Goal: Task Accomplishment & Management: Manage account settings

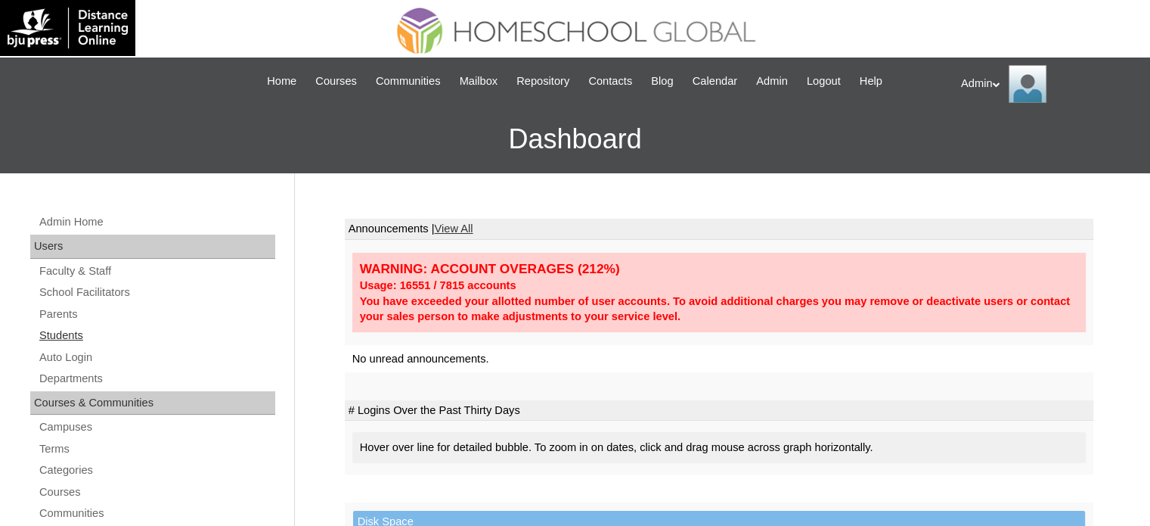
click at [61, 326] on link "Students" at bounding box center [157, 335] width 238 height 19
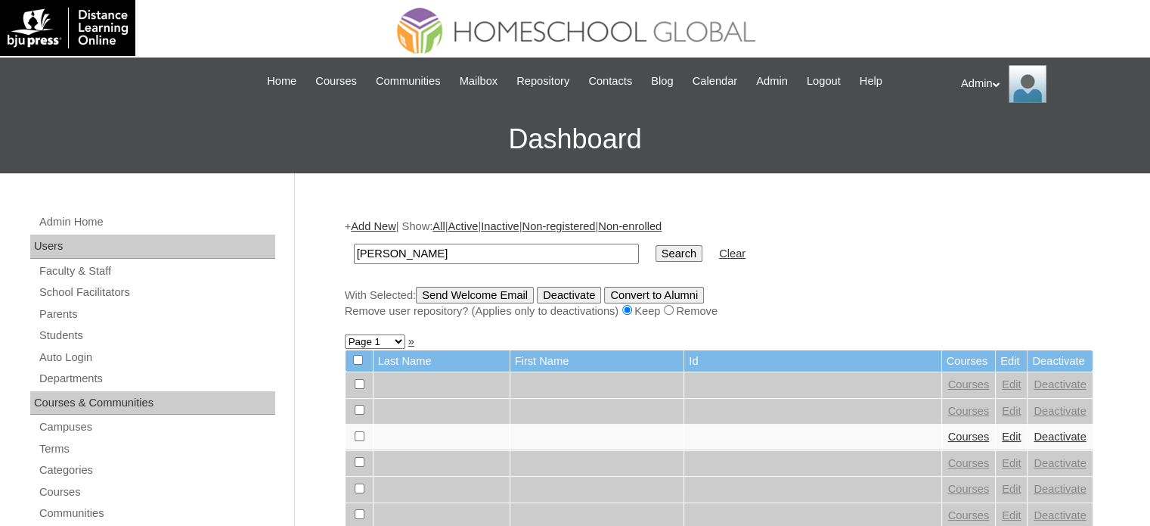
type input "Quintos"
click at [656, 247] on input "Search" at bounding box center [679, 253] width 47 height 17
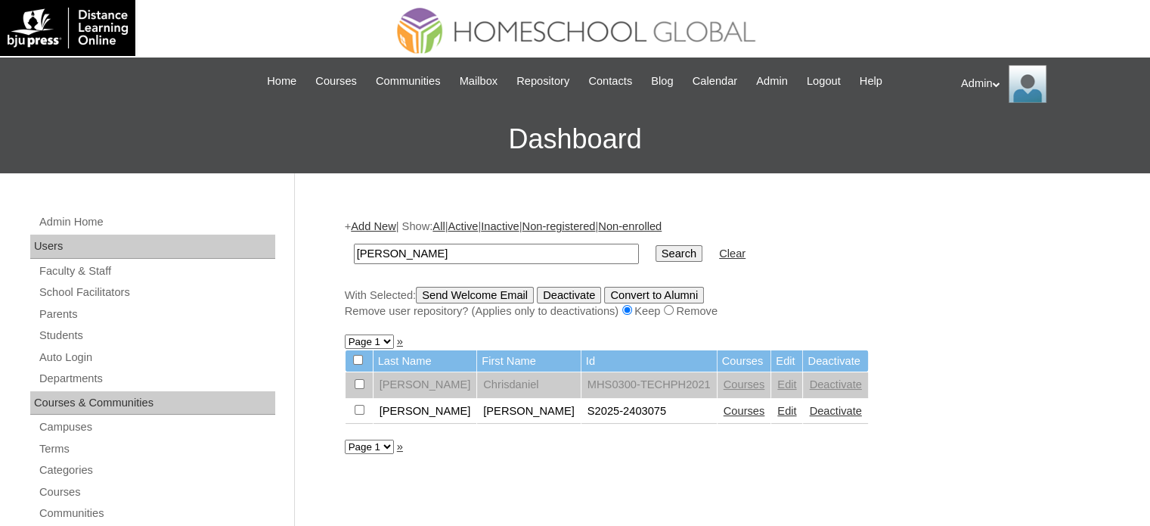
click at [724, 406] on link "Courses" at bounding box center [745, 411] width 42 height 12
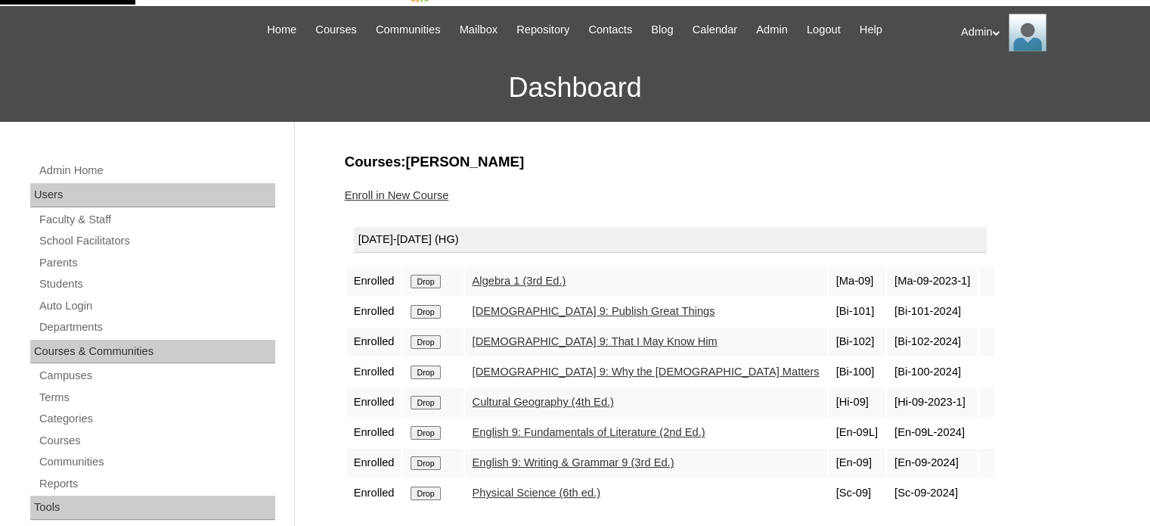
scroll to position [51, 0]
click at [73, 278] on link "Students" at bounding box center [157, 284] width 238 height 19
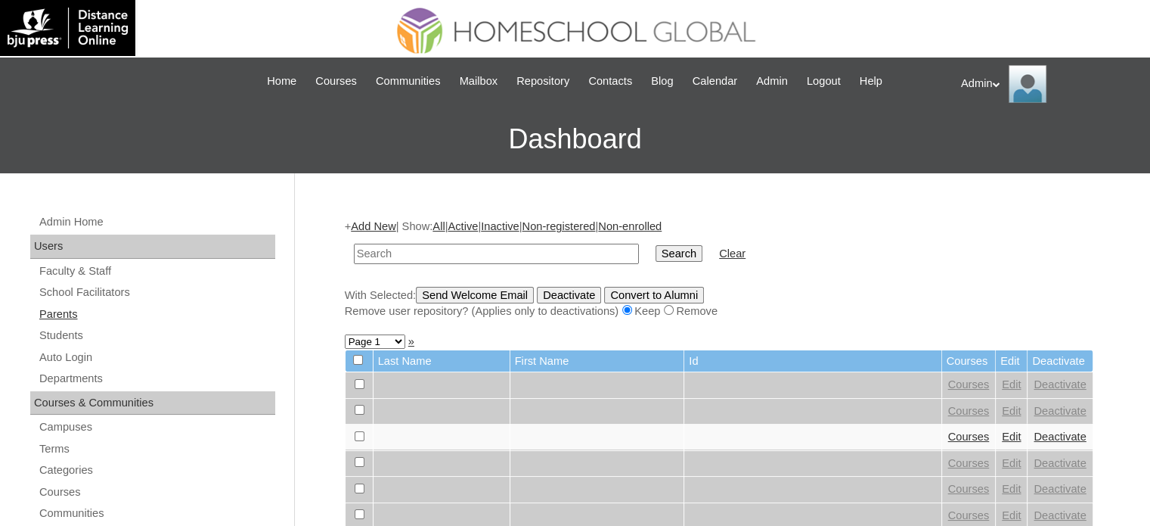
click at [78, 313] on link "Parents" at bounding box center [157, 314] width 238 height 19
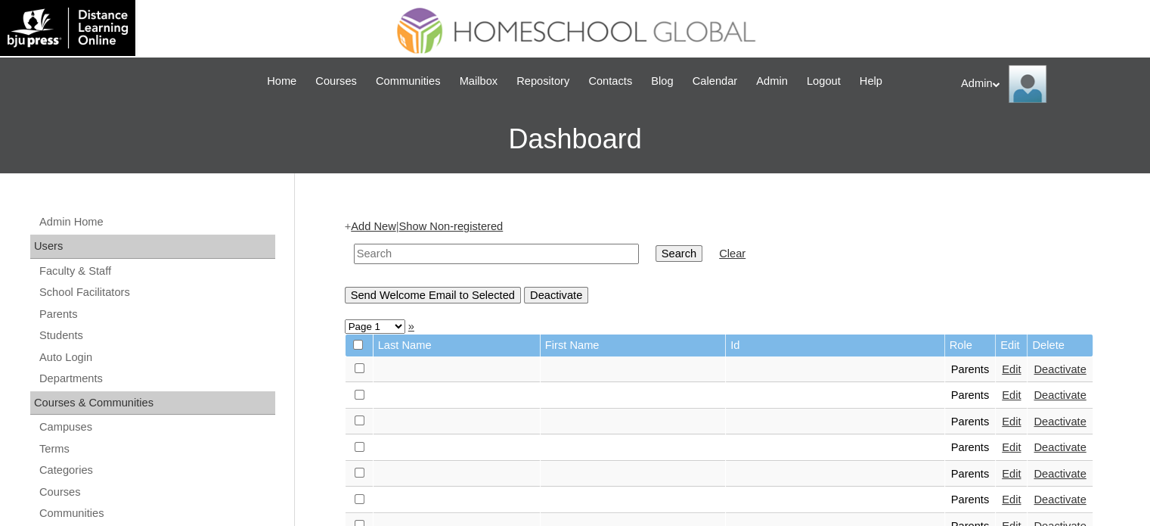
drag, startPoint x: 0, startPoint y: 0, endPoint x: 396, endPoint y: 251, distance: 469.2
click at [396, 251] on input "text" at bounding box center [496, 254] width 285 height 20
type input "[PERSON_NAME]"
click at [656, 250] on input "Search" at bounding box center [679, 253] width 47 height 17
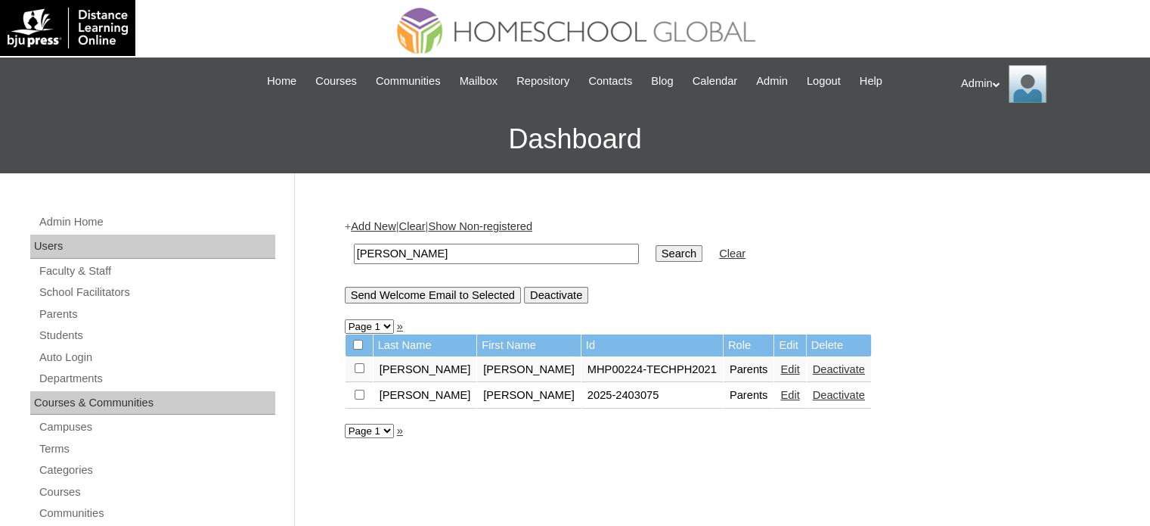
click at [781, 394] on link "Edit" at bounding box center [790, 395] width 19 height 12
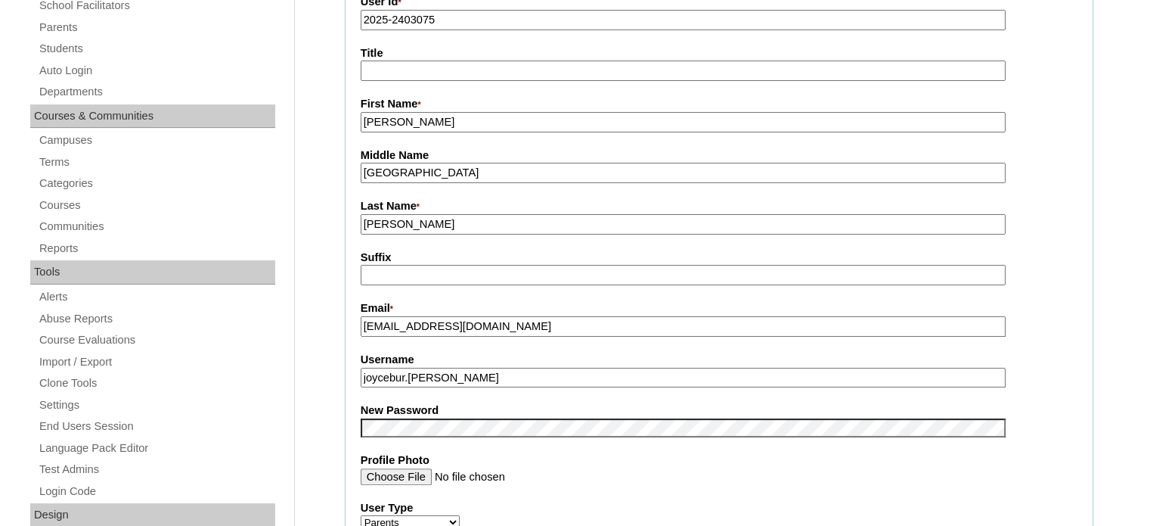
scroll to position [287, 0]
drag, startPoint x: 480, startPoint y: 377, endPoint x: 330, endPoint y: 383, distance: 149.9
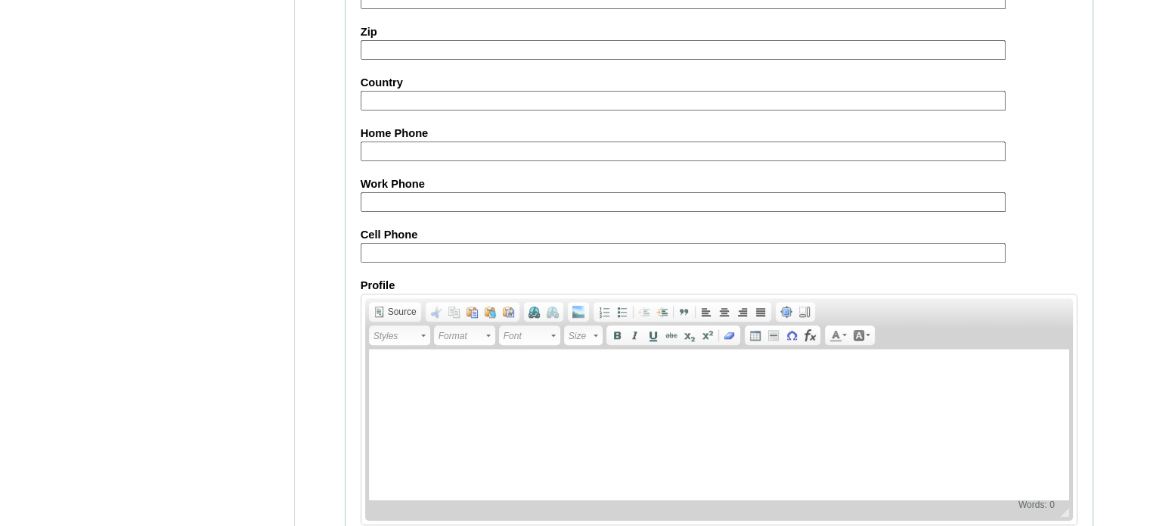
scroll to position [1447, 0]
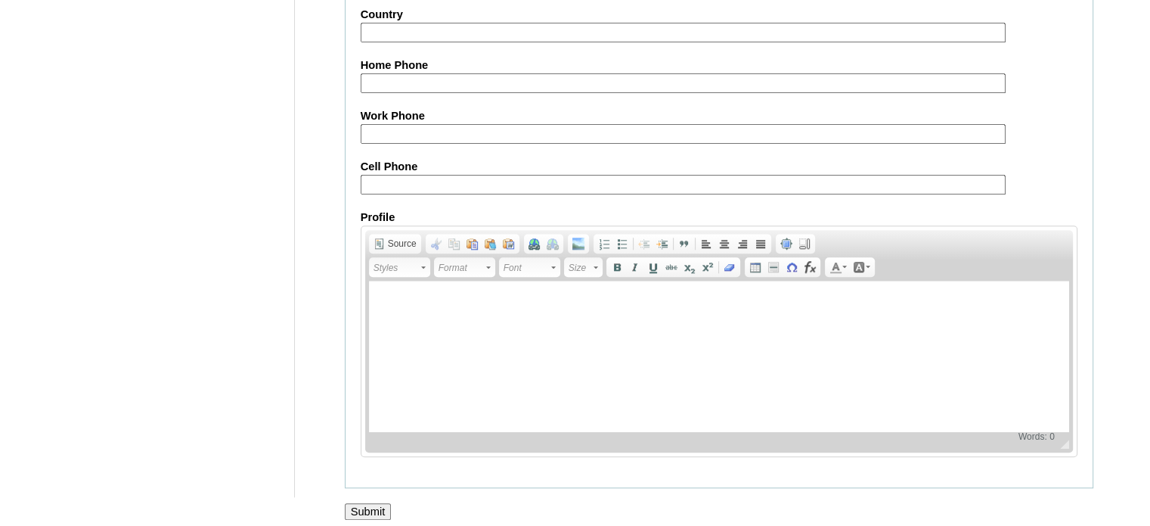
click at [374, 505] on input "Submit" at bounding box center [368, 511] width 47 height 17
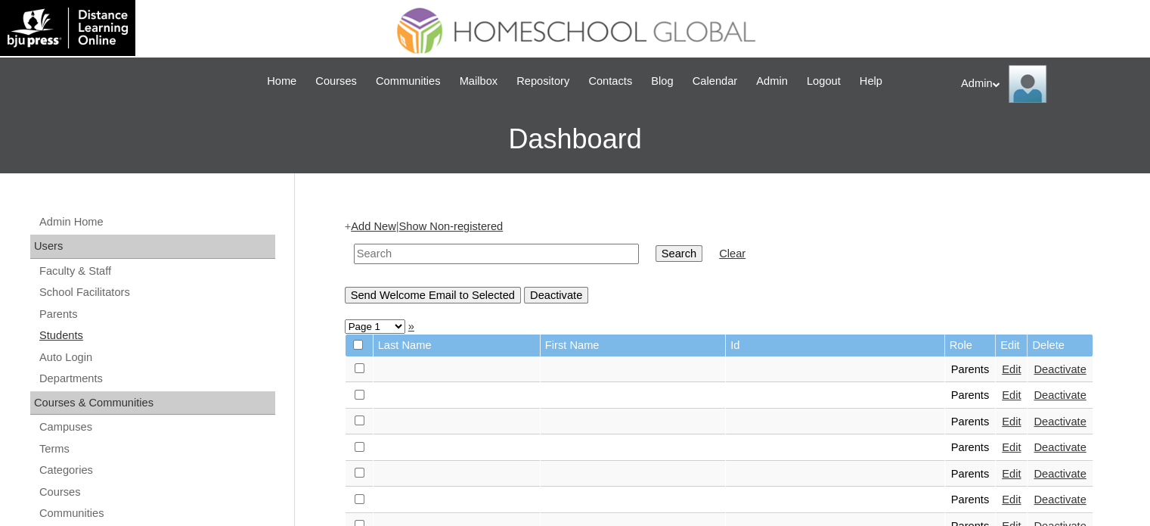
click at [76, 329] on link "Students" at bounding box center [157, 335] width 238 height 19
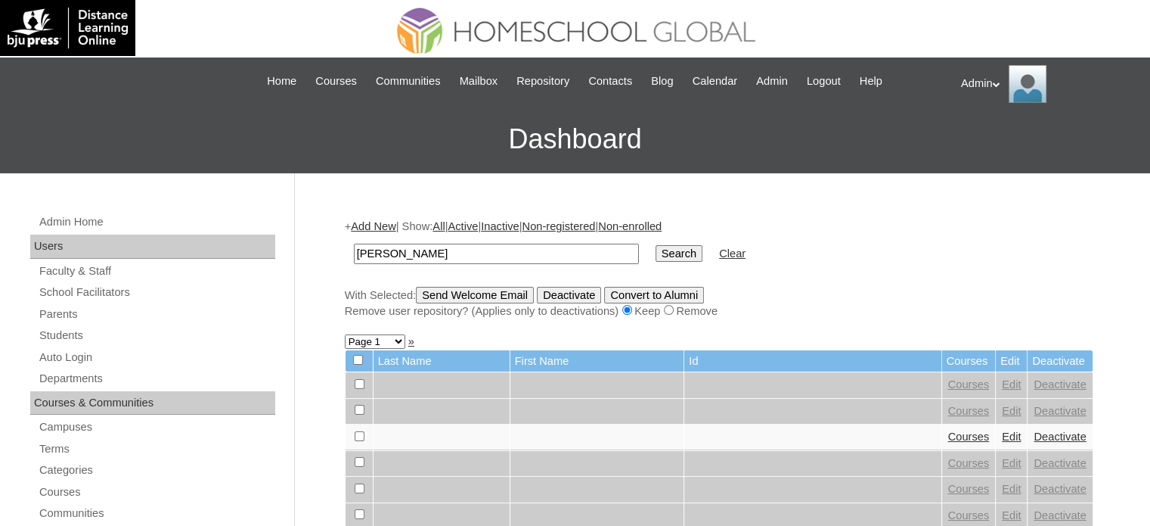
type input "[PERSON_NAME]"
click at [656, 250] on input "Search" at bounding box center [679, 253] width 47 height 17
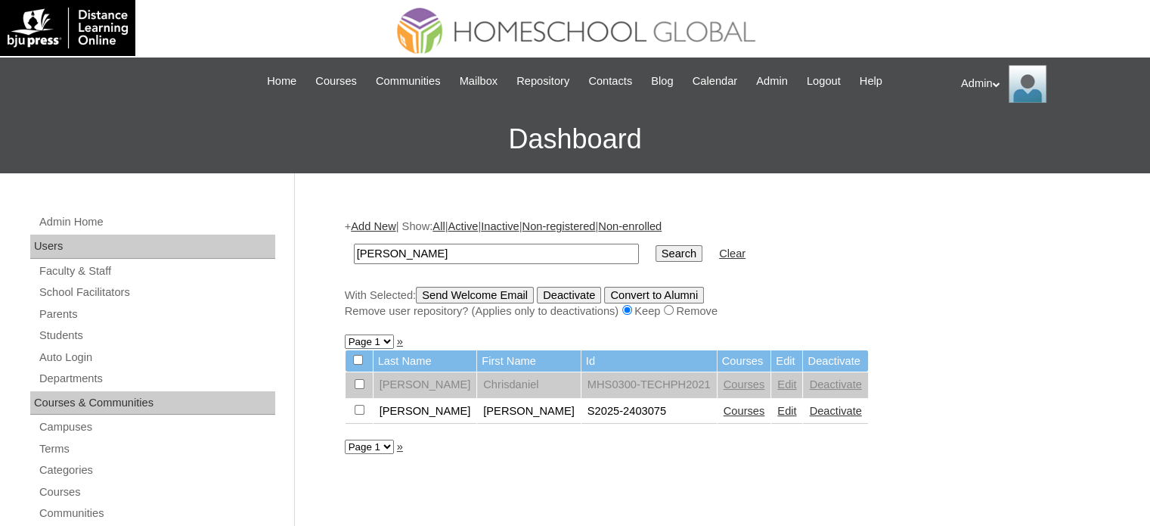
click at [724, 408] on link "Courses" at bounding box center [745, 411] width 42 height 12
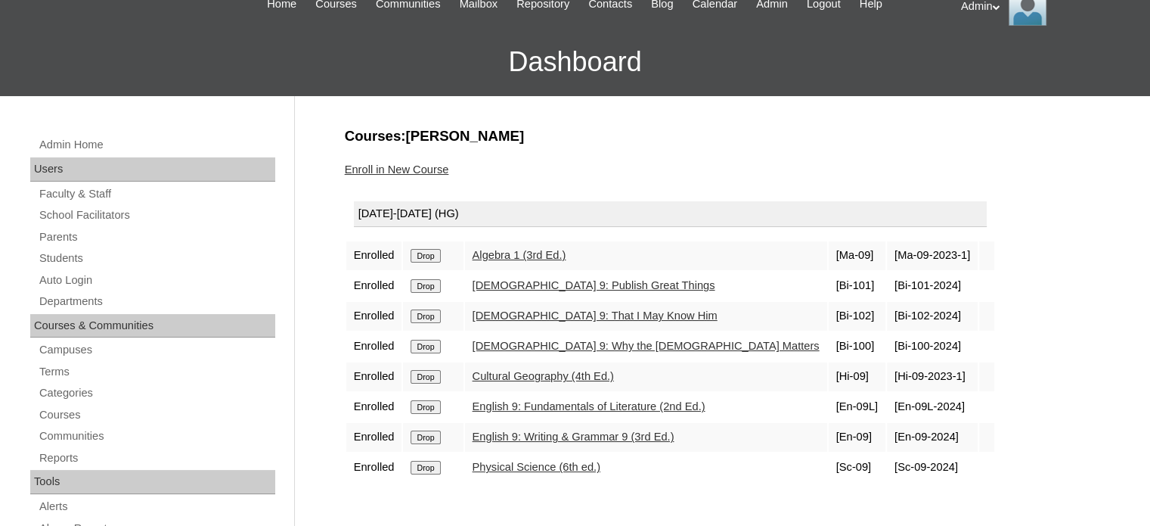
scroll to position [73, 0]
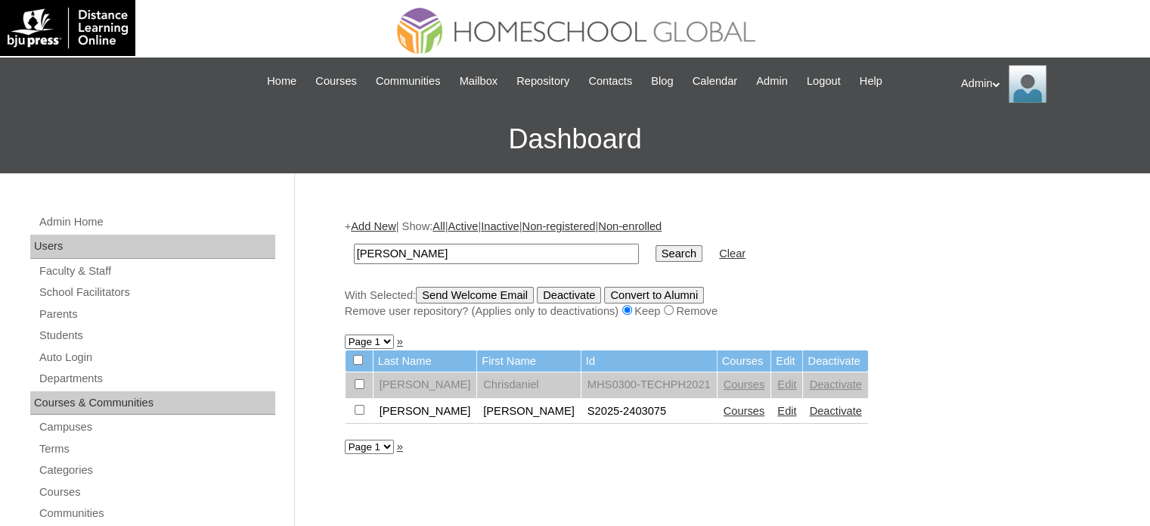
click at [778, 411] on link "Edit" at bounding box center [787, 411] width 19 height 12
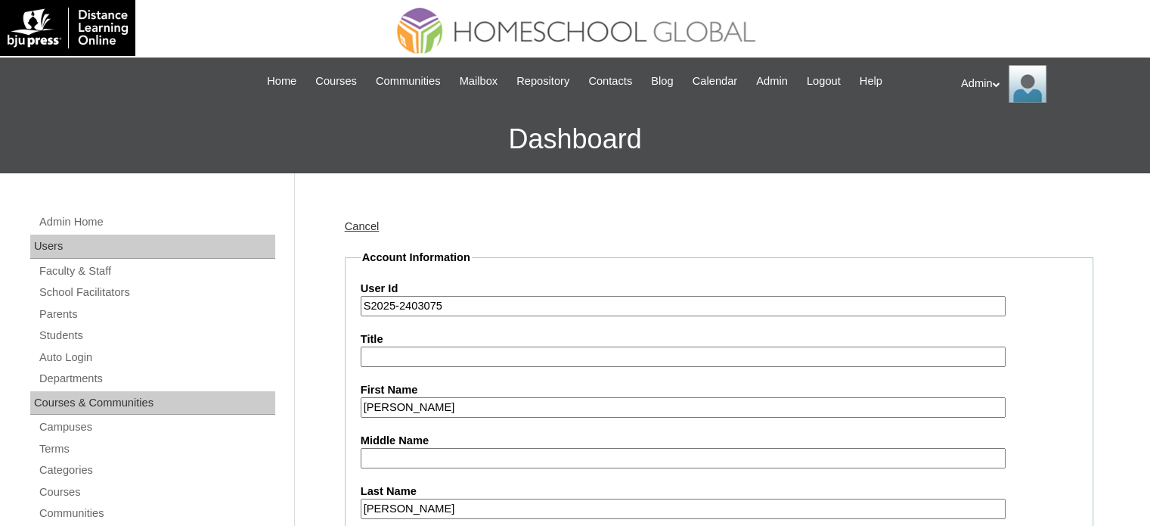
scroll to position [333, 0]
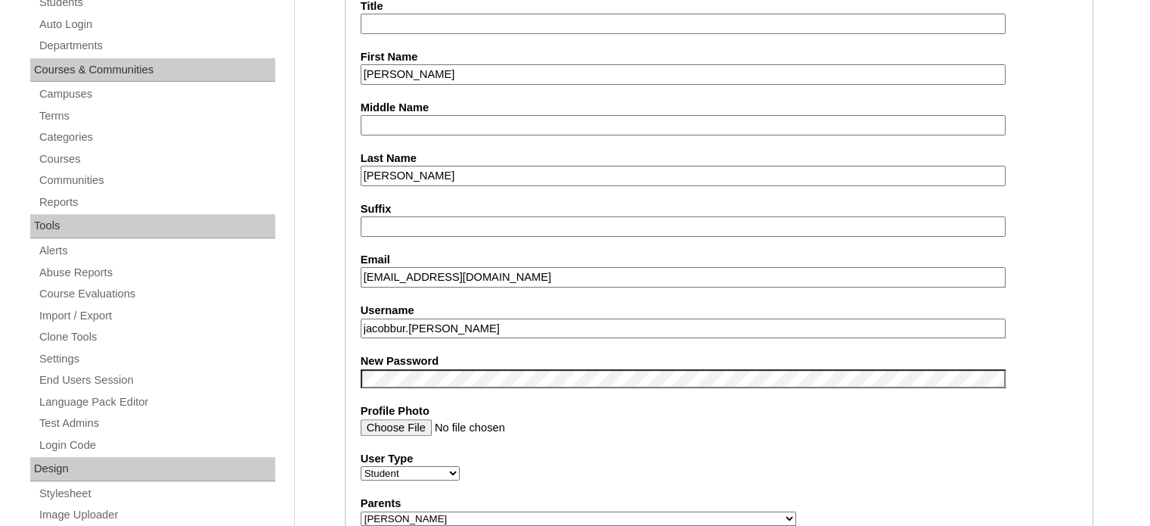
drag, startPoint x: 472, startPoint y: 323, endPoint x: 330, endPoint y: 325, distance: 142.2
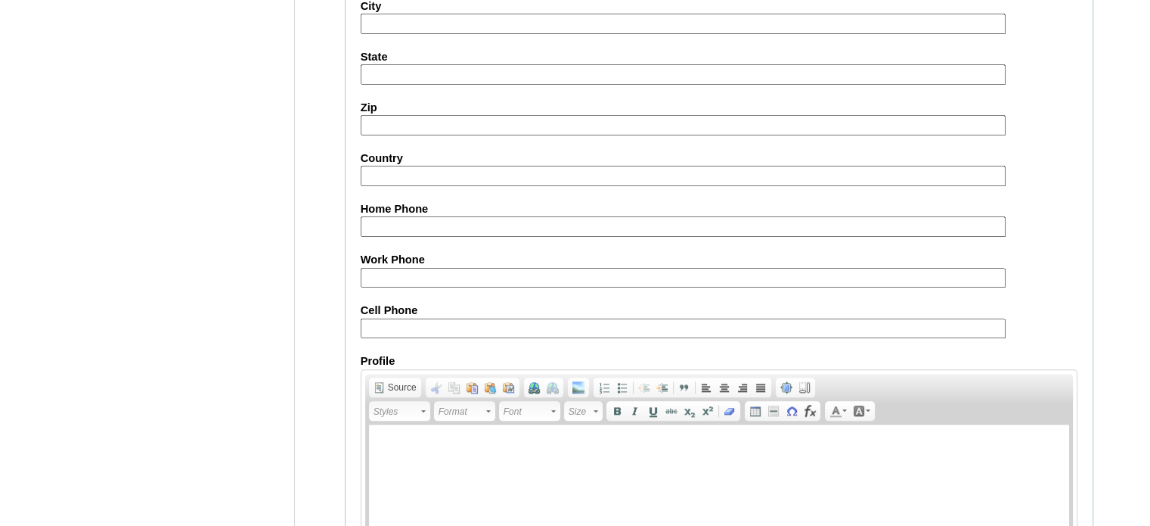
scroll to position [1762, 0]
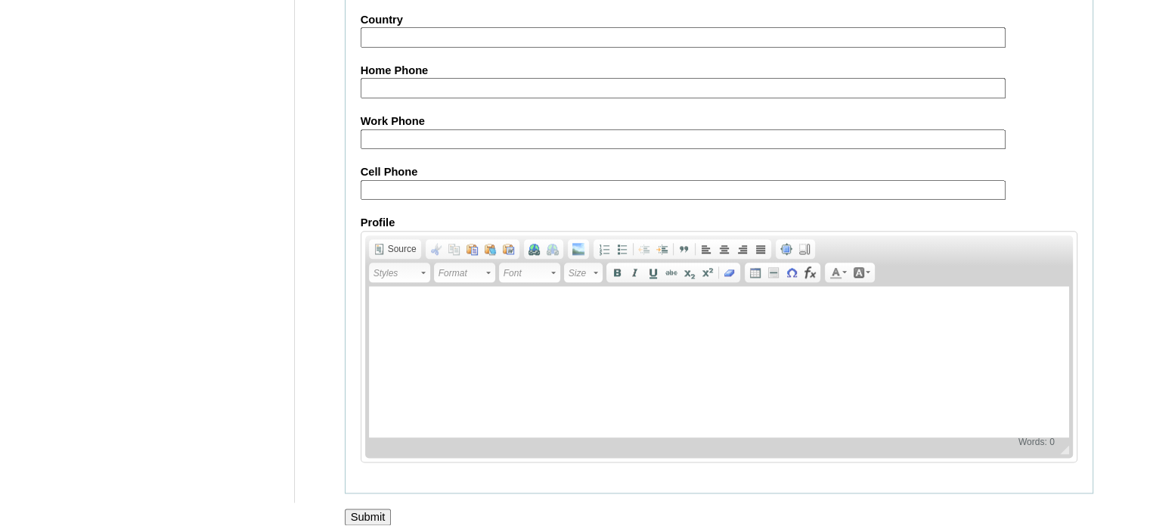
click at [372, 508] on input "Submit" at bounding box center [368, 516] width 47 height 17
